Goal: Check status: Check status

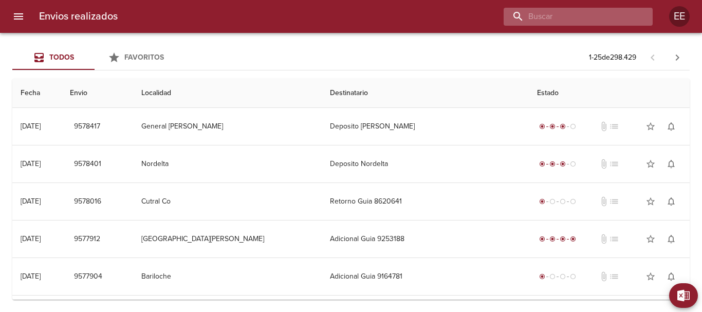
click at [605, 14] on input "buscar" at bounding box center [570, 17] width 132 height 18
paste input "[PERSON_NAME]"
type input "[PERSON_NAME]"
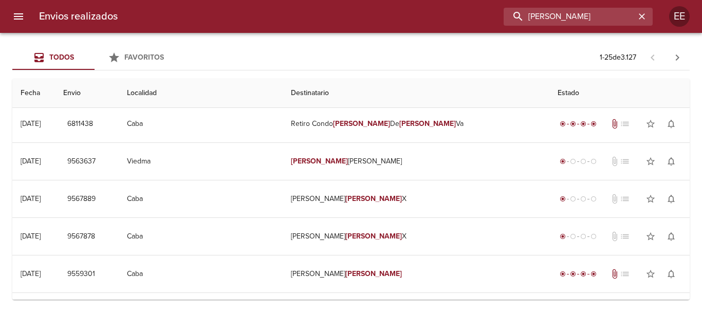
scroll to position [120, 0]
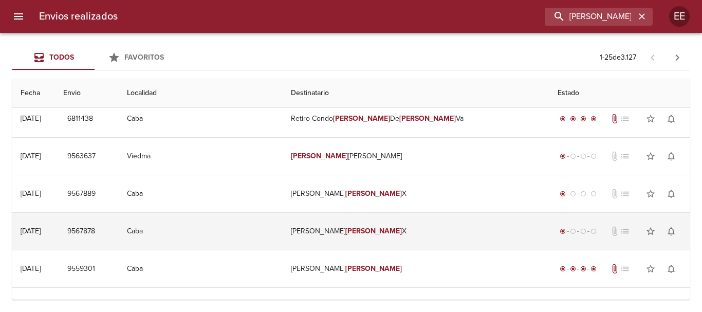
click at [306, 231] on td "[PERSON_NAME]" at bounding box center [416, 231] width 267 height 37
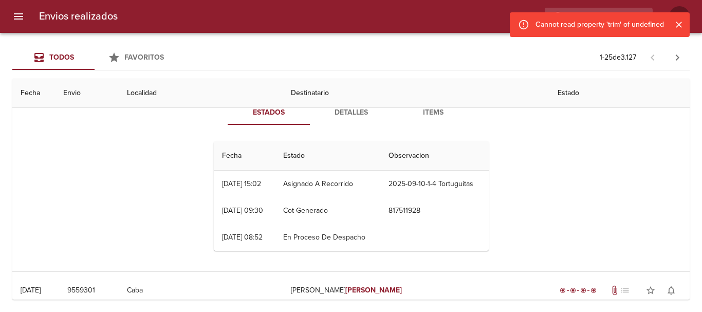
scroll to position [285, 0]
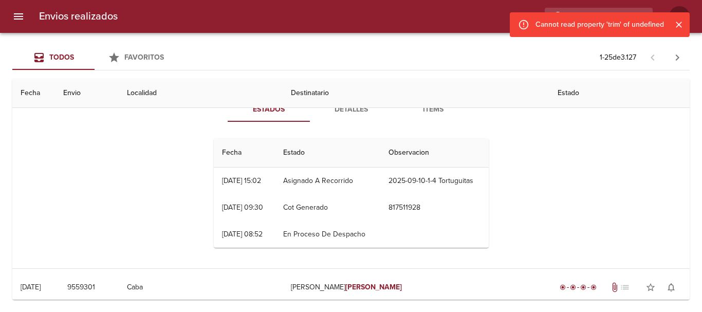
click at [345, 107] on th "Destinatario" at bounding box center [416, 93] width 267 height 29
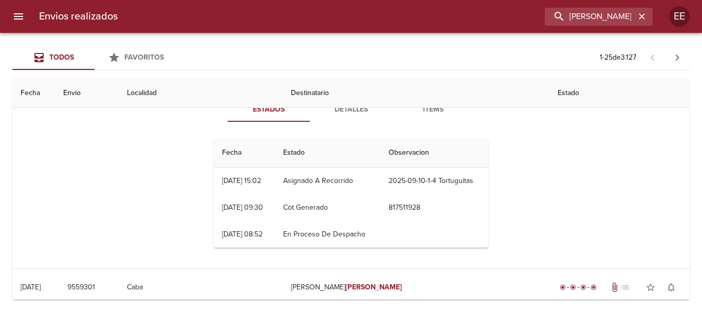
click at [345, 108] on span "Detalles" at bounding box center [351, 109] width 70 height 13
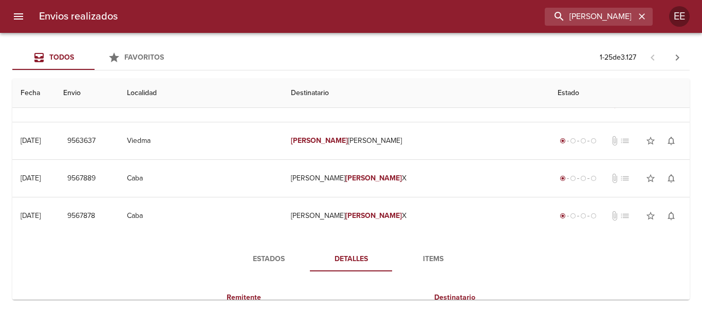
scroll to position [170, 0]
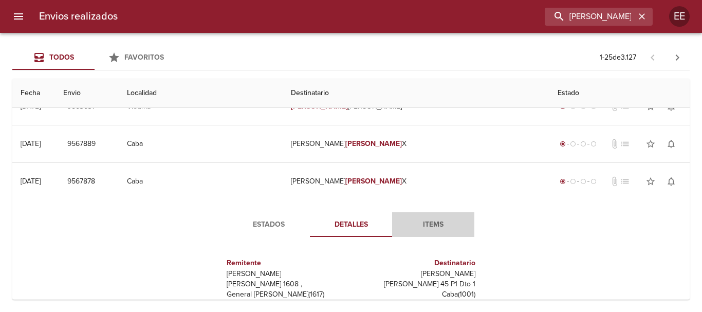
click at [430, 214] on button "Items" at bounding box center [433, 224] width 82 height 25
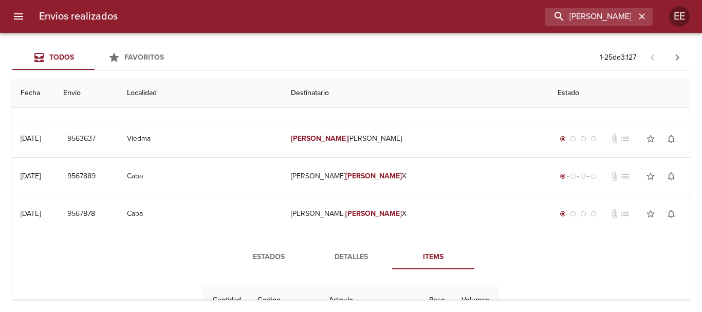
scroll to position [129, 0]
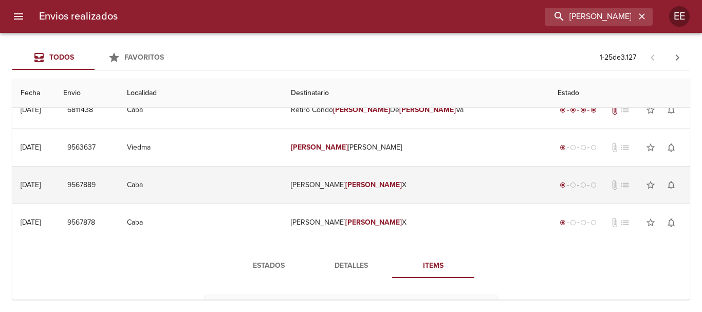
click at [434, 185] on td "[PERSON_NAME]" at bounding box center [416, 185] width 267 height 37
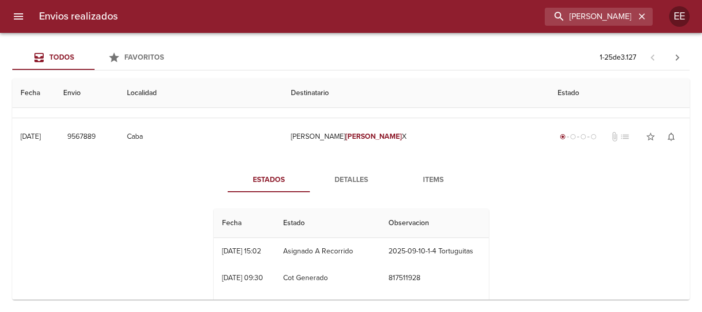
scroll to position [191, 0]
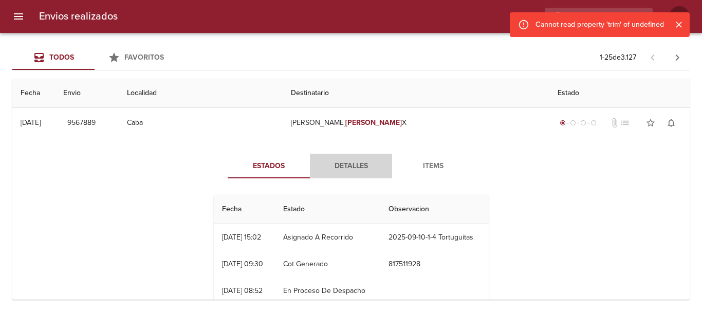
click at [343, 172] on span "Detalles" at bounding box center [351, 166] width 70 height 13
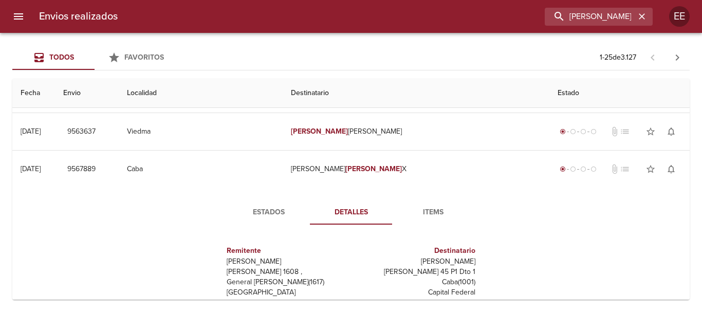
scroll to position [188, 0]
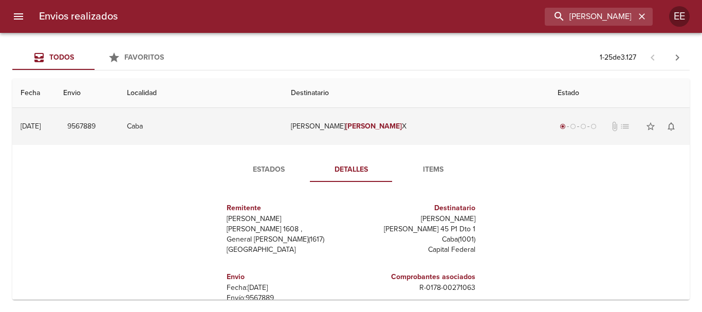
click at [450, 130] on td "[PERSON_NAME]" at bounding box center [416, 126] width 267 height 37
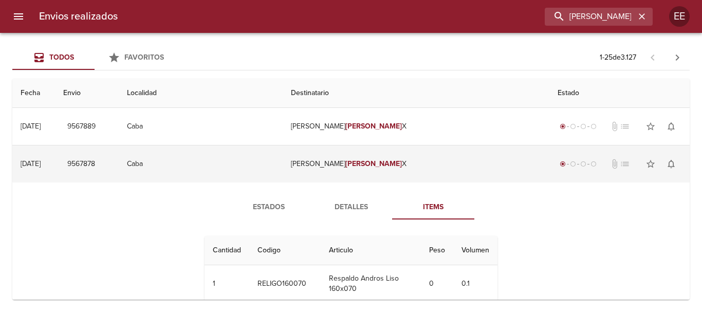
click at [440, 167] on td "[PERSON_NAME]" at bounding box center [416, 163] width 267 height 37
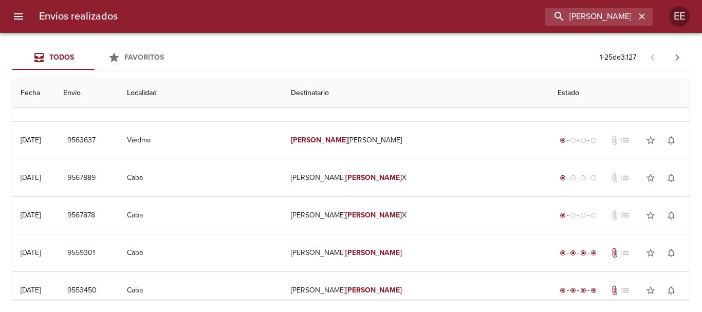
scroll to position [126, 0]
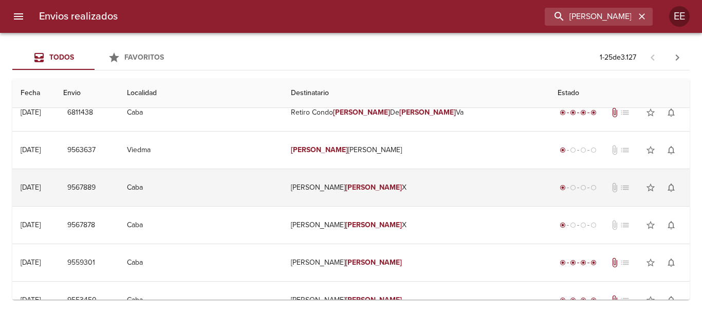
click at [558, 195] on div "radio_button_checked radio_button_unchecked radio_button_unchecked radio_button…" at bounding box center [620, 187] width 124 height 21
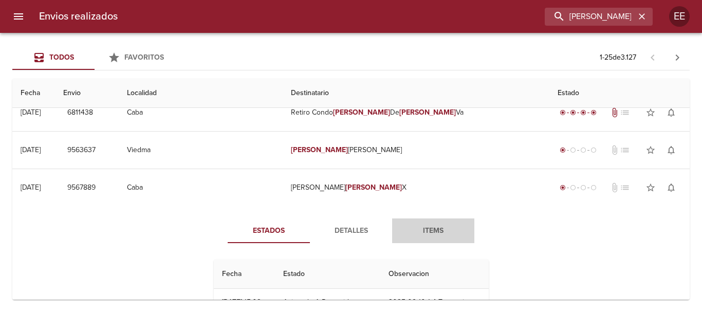
click at [426, 234] on span "Items" at bounding box center [433, 231] width 70 height 13
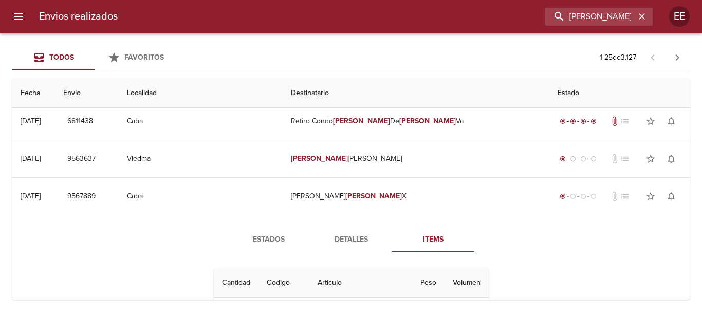
scroll to position [90, 0]
